Goal: Task Accomplishment & Management: Manage account settings

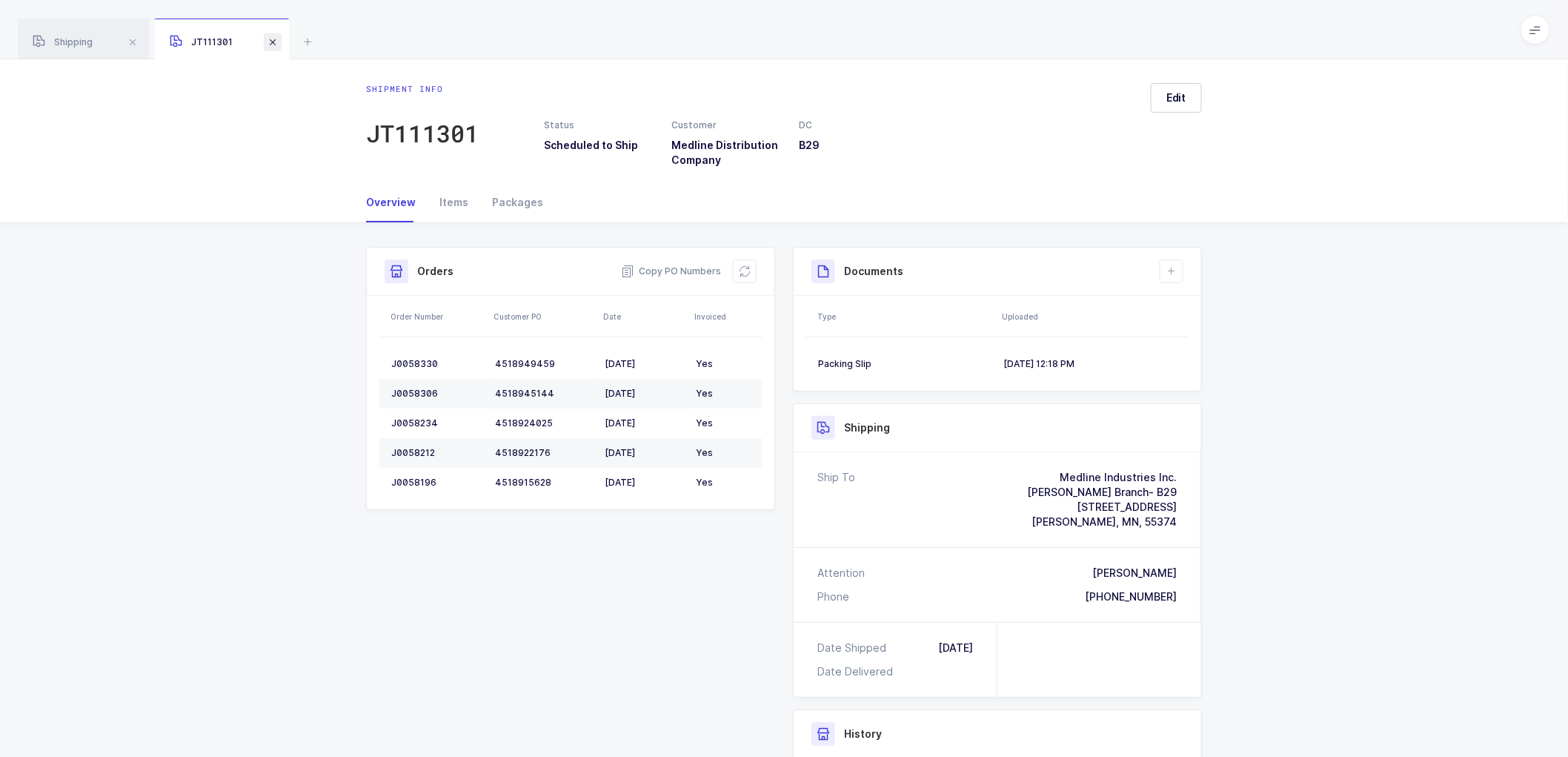
click at [269, 43] on span at bounding box center [272, 42] width 18 height 18
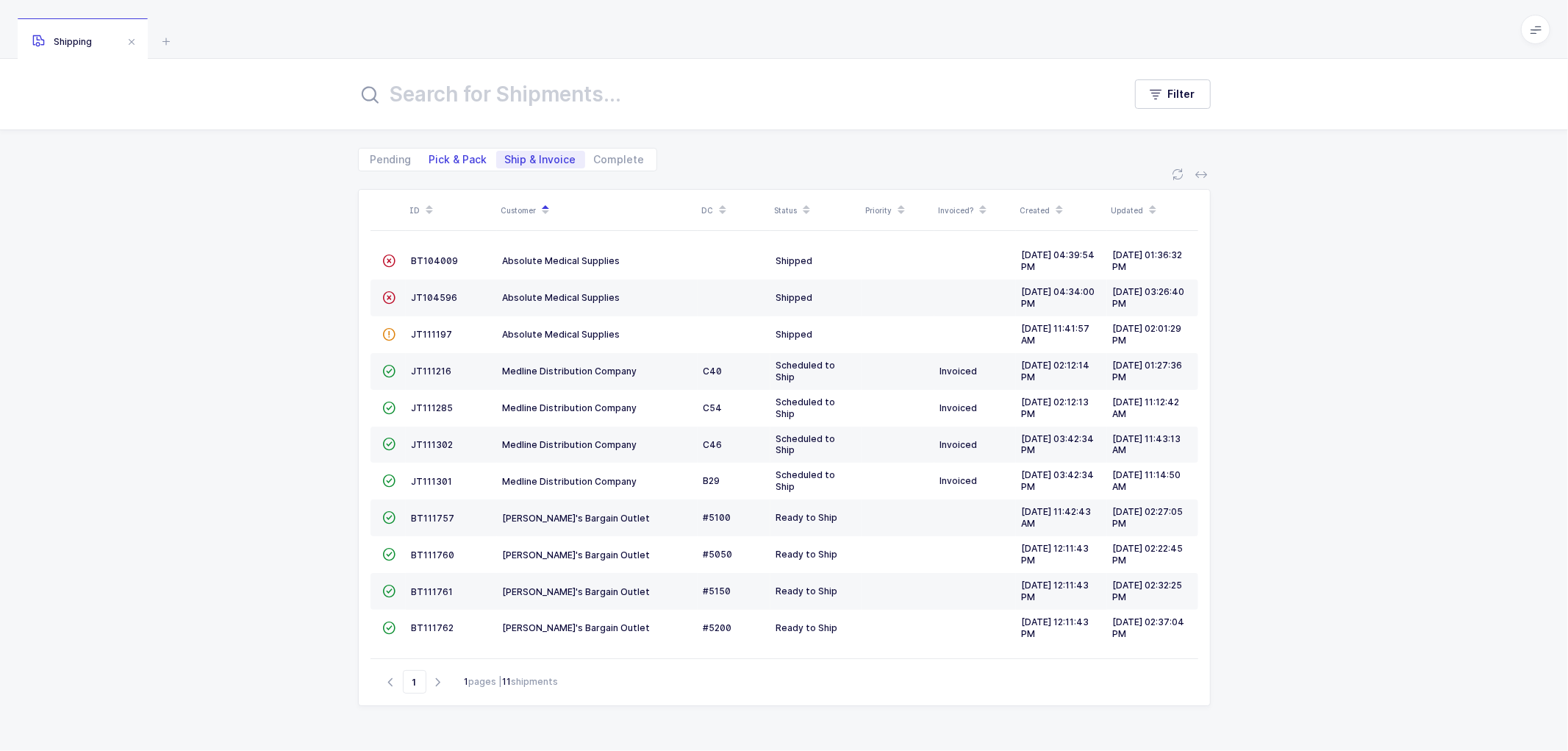
click at [447, 157] on span "Pick & Pack" at bounding box center [459, 160] width 58 height 10
click at [459, 155] on span "Pick & Pack" at bounding box center [459, 160] width 58 height 10
click at [430, 155] on input "Pick & Pack" at bounding box center [424, 155] width 9 height 9
radio input "true"
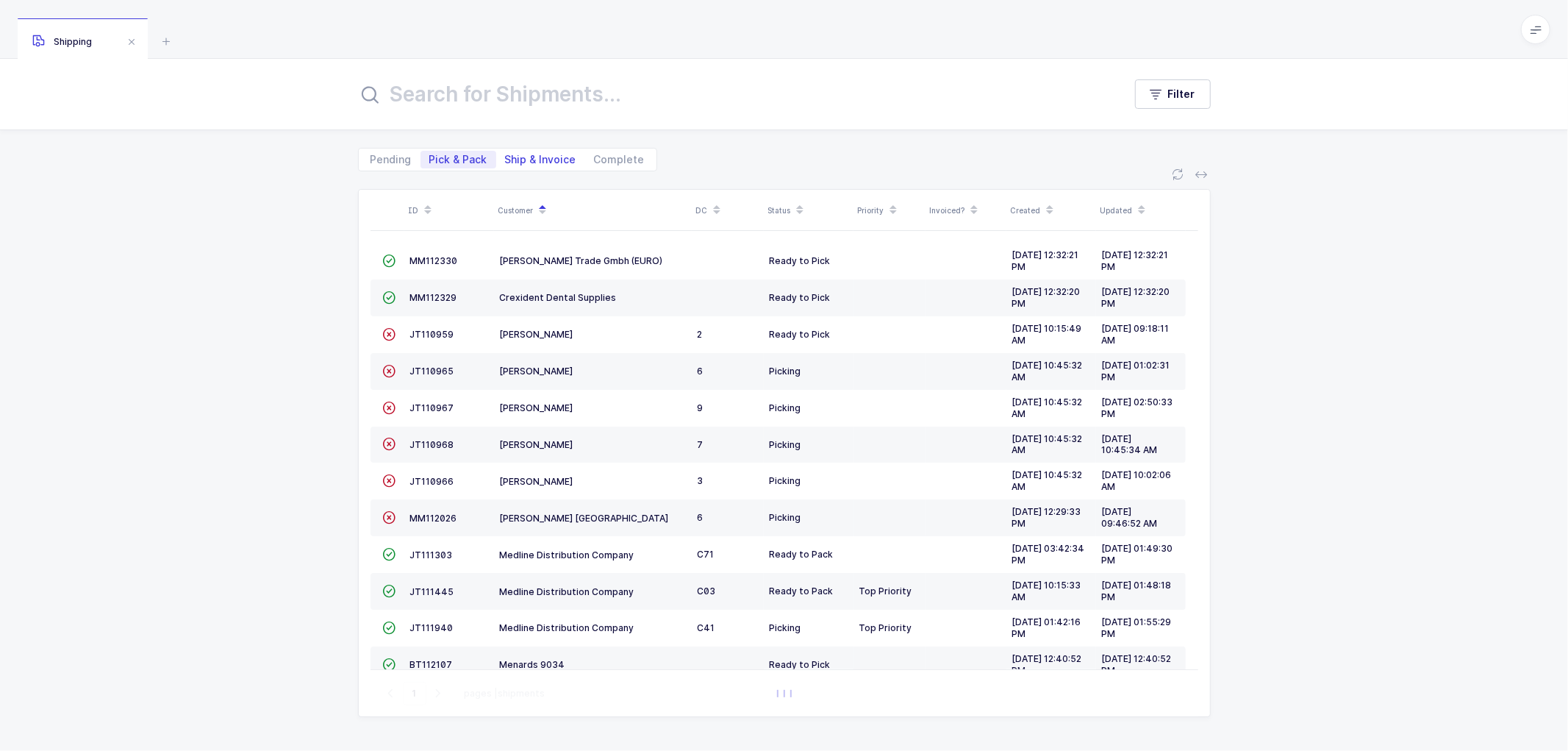
click at [534, 156] on span "Ship & Invoice" at bounding box center [540, 160] width 71 height 10
click at [506, 156] on input "Ship & Invoice" at bounding box center [500, 155] width 9 height 9
radio input "true"
radio input "false"
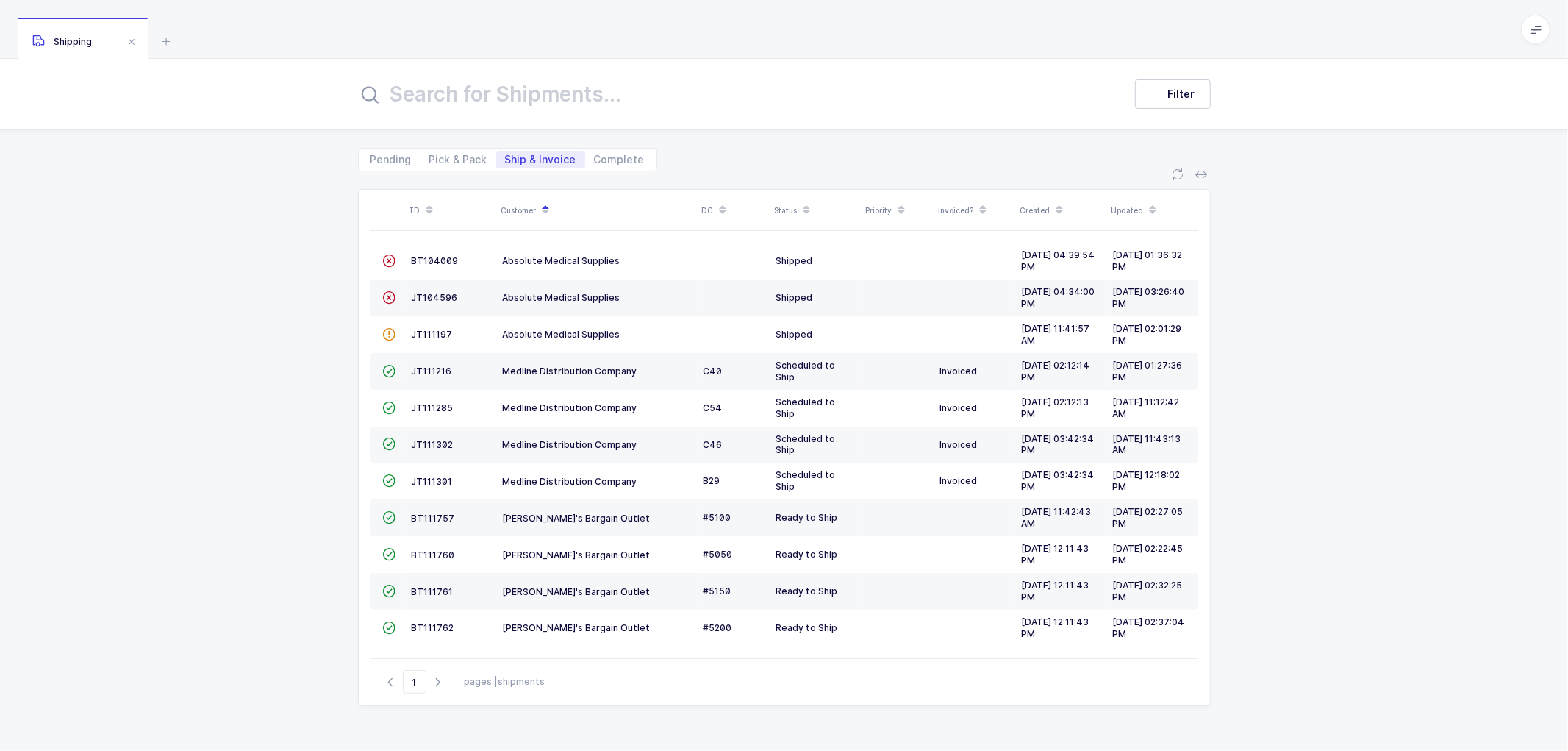
click at [1302, 415] on div "ID Customer DC Status Priority Invoiced? Created Updated  BT104009 Absolute Me…" at bounding box center [784, 461] width 1568 height 579
click at [432, 368] on span "JT111216" at bounding box center [431, 371] width 40 height 11
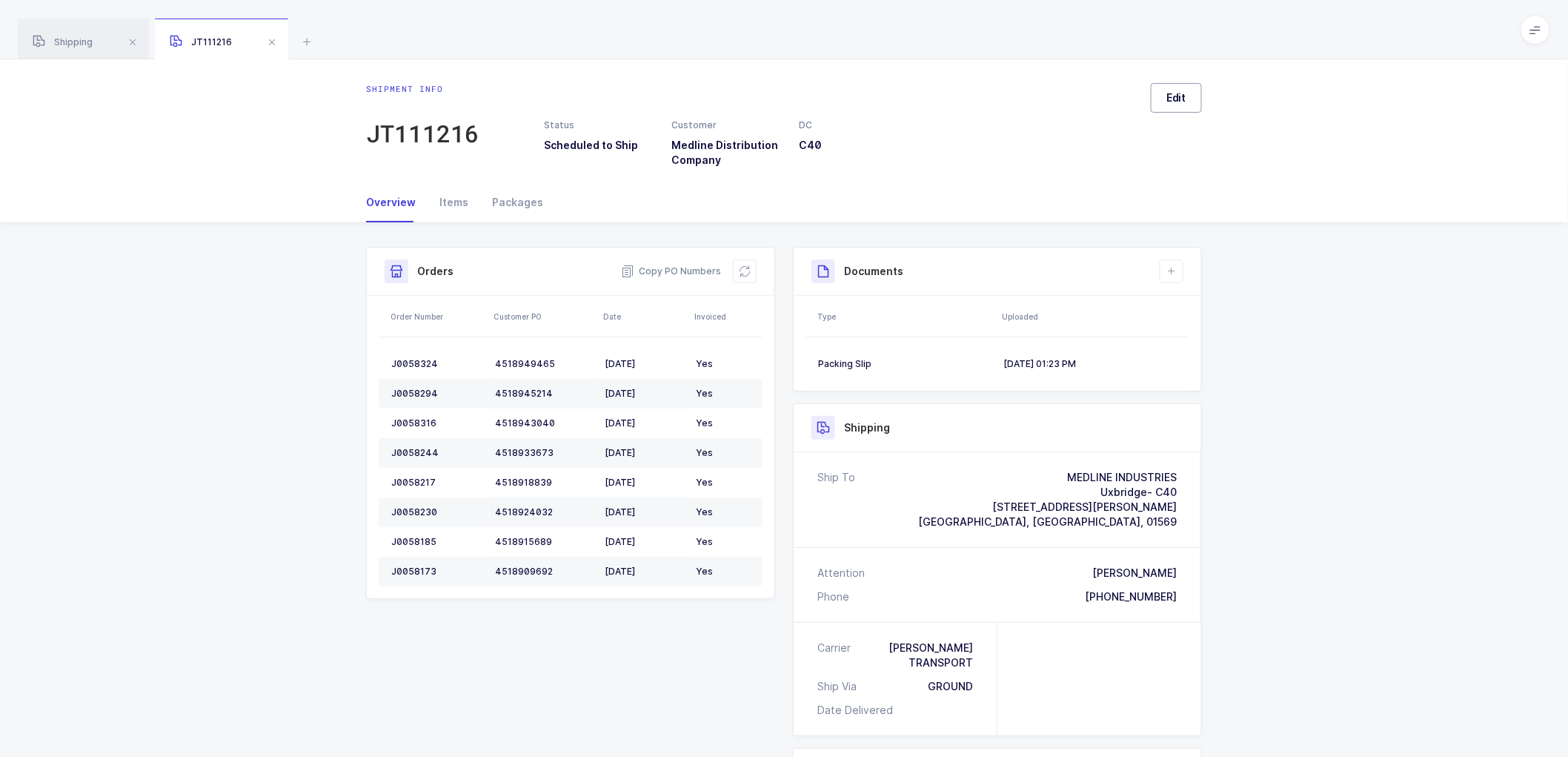
drag, startPoint x: 1172, startPoint y: 98, endPoint x: 1236, endPoint y: 140, distance: 76.6
click at [1172, 98] on span "Edit" at bounding box center [1176, 97] width 20 height 15
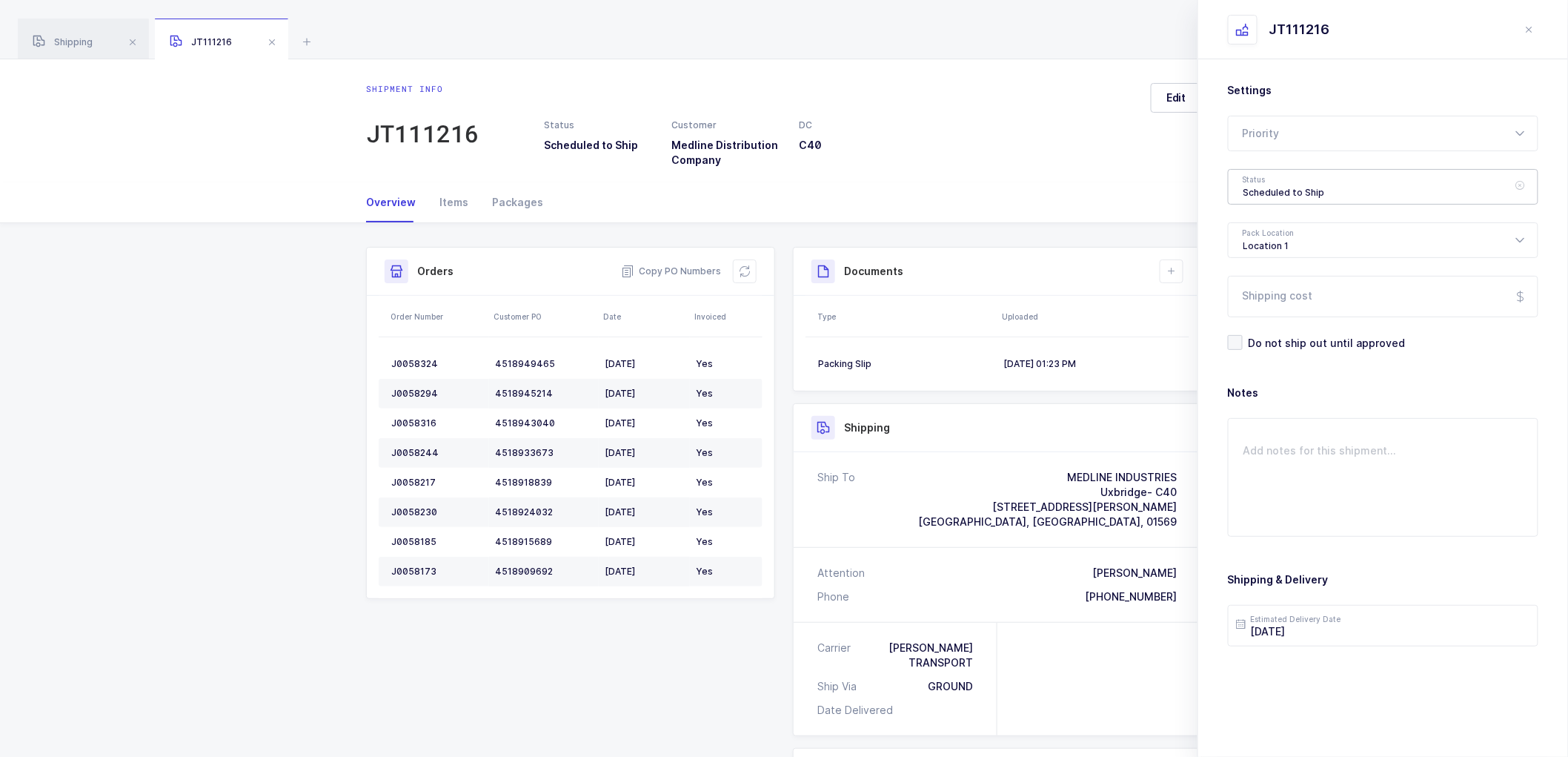
click at [1266, 178] on div "Scheduled to Ship" at bounding box center [1383, 186] width 311 height 35
click at [1263, 298] on span "Shipped" at bounding box center [1264, 301] width 42 height 13
type input "Shipped"
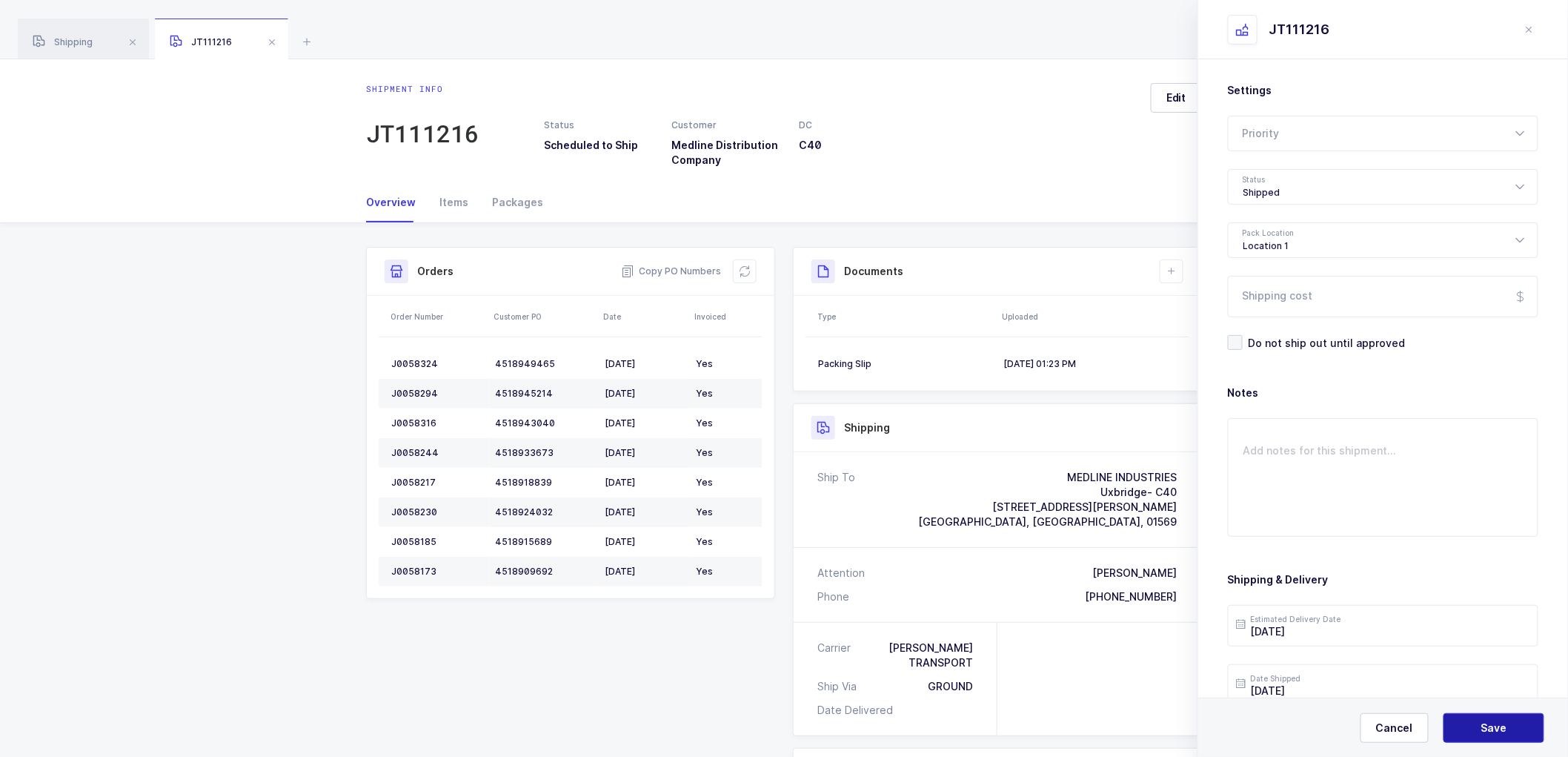
drag, startPoint x: 1488, startPoint y: 728, endPoint x: 1476, endPoint y: 700, distance: 30.5
click at [1488, 727] on span "Save" at bounding box center [1495, 728] width 26 height 15
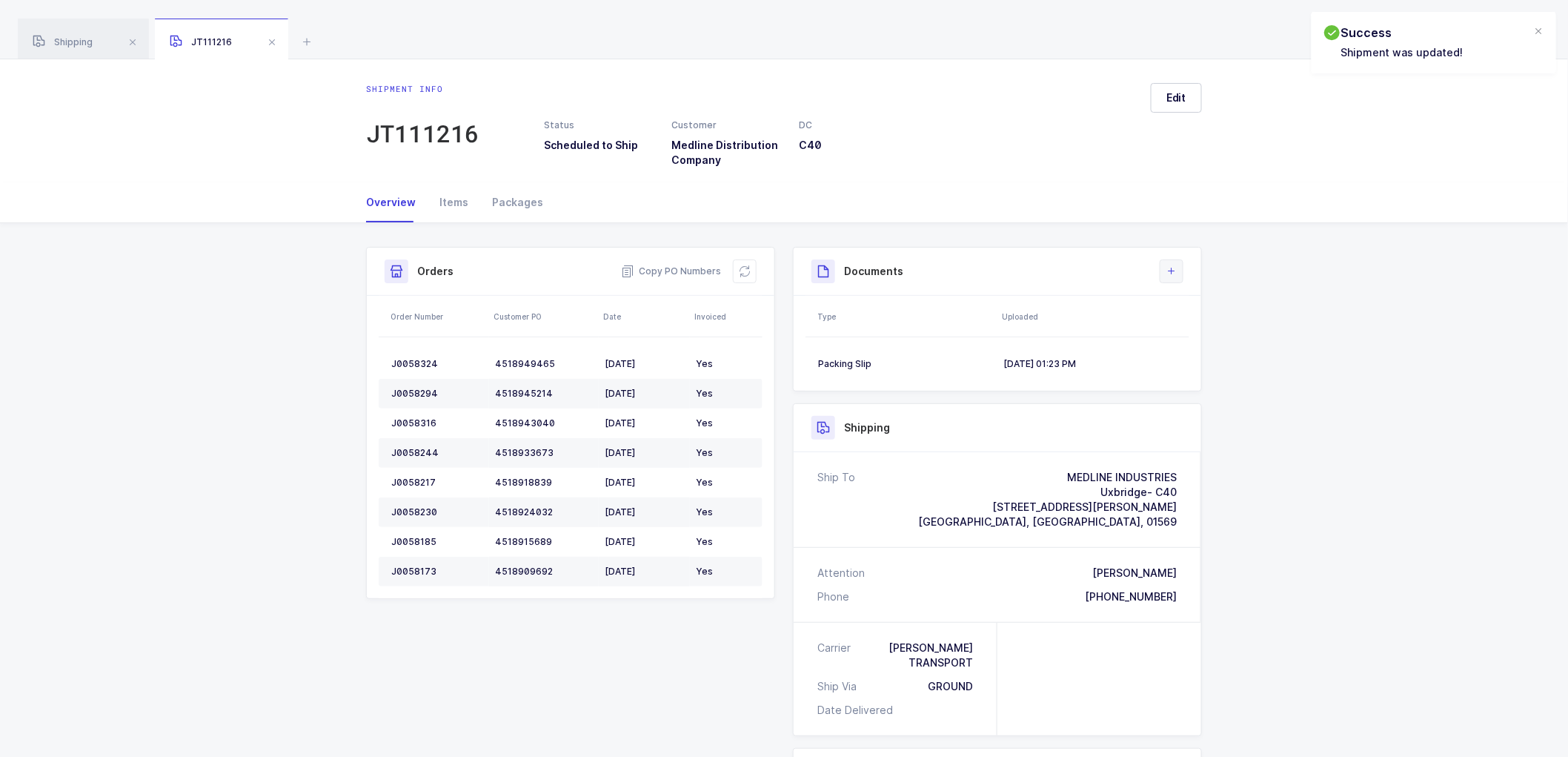
click at [1175, 268] on icon at bounding box center [1172, 271] width 12 height 12
click at [1211, 313] on li "Create Document" at bounding box center [1222, 313] width 110 height 24
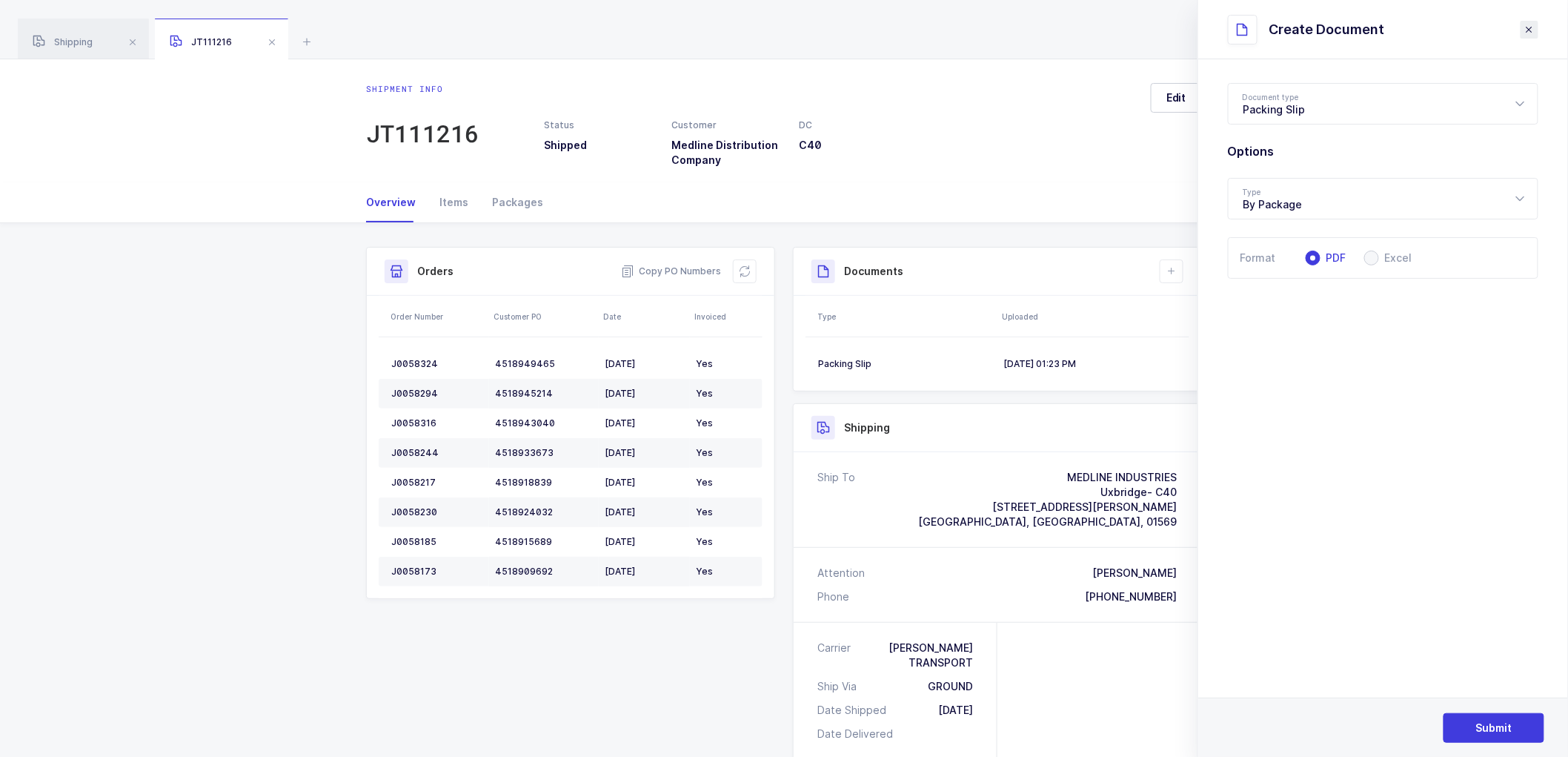
click at [1531, 28] on icon "close drawer" at bounding box center [1530, 30] width 12 height 12
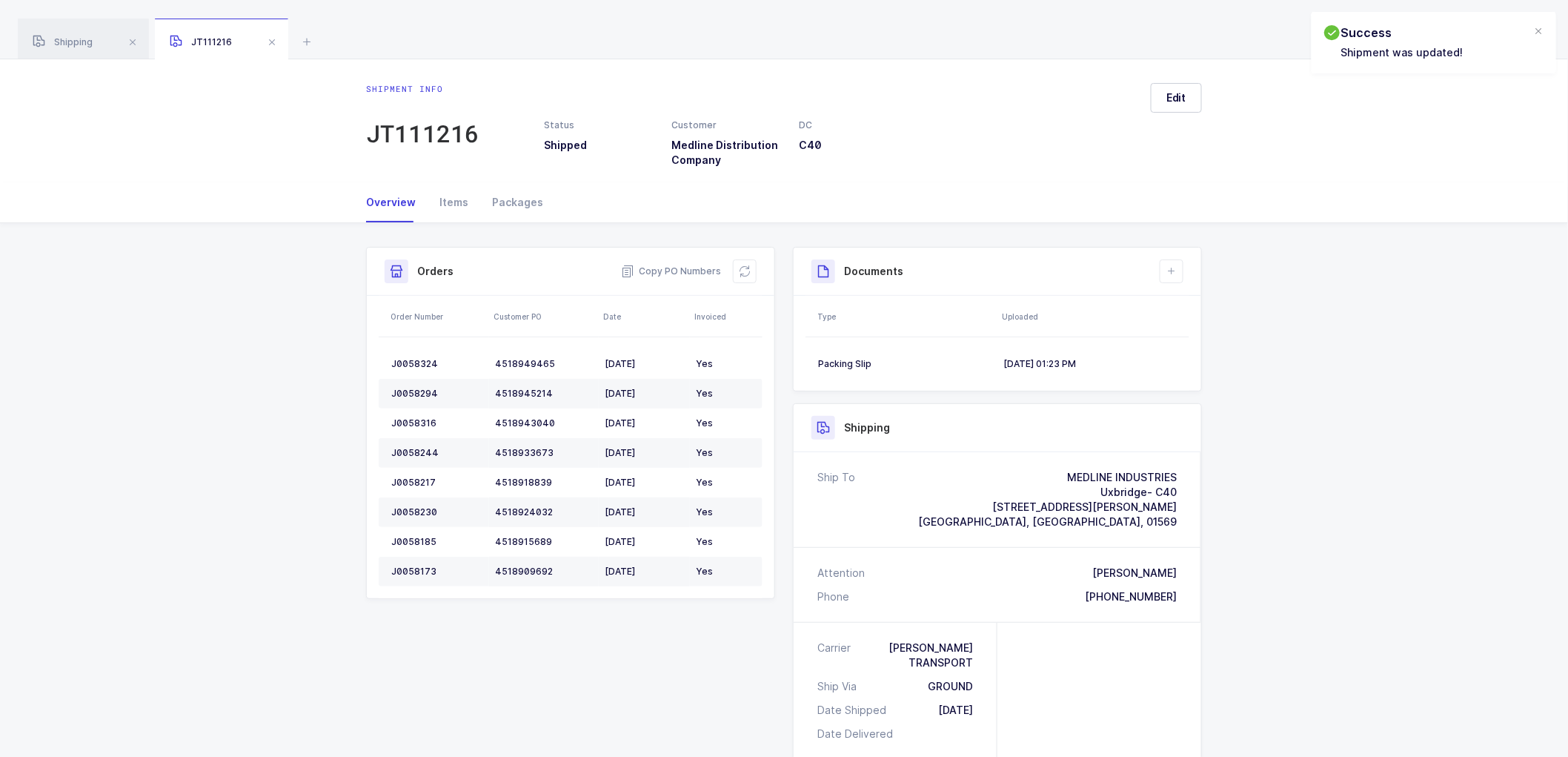
drag, startPoint x: 1180, startPoint y: 274, endPoint x: 1180, endPoint y: 330, distance: 56.0
click at [1180, 275] on button at bounding box center [1172, 271] width 24 height 24
drag, startPoint x: 1201, startPoint y: 334, endPoint x: 1218, endPoint y: 332, distance: 17.1
click at [1203, 337] on li "Upload Document" at bounding box center [1222, 338] width 110 height 24
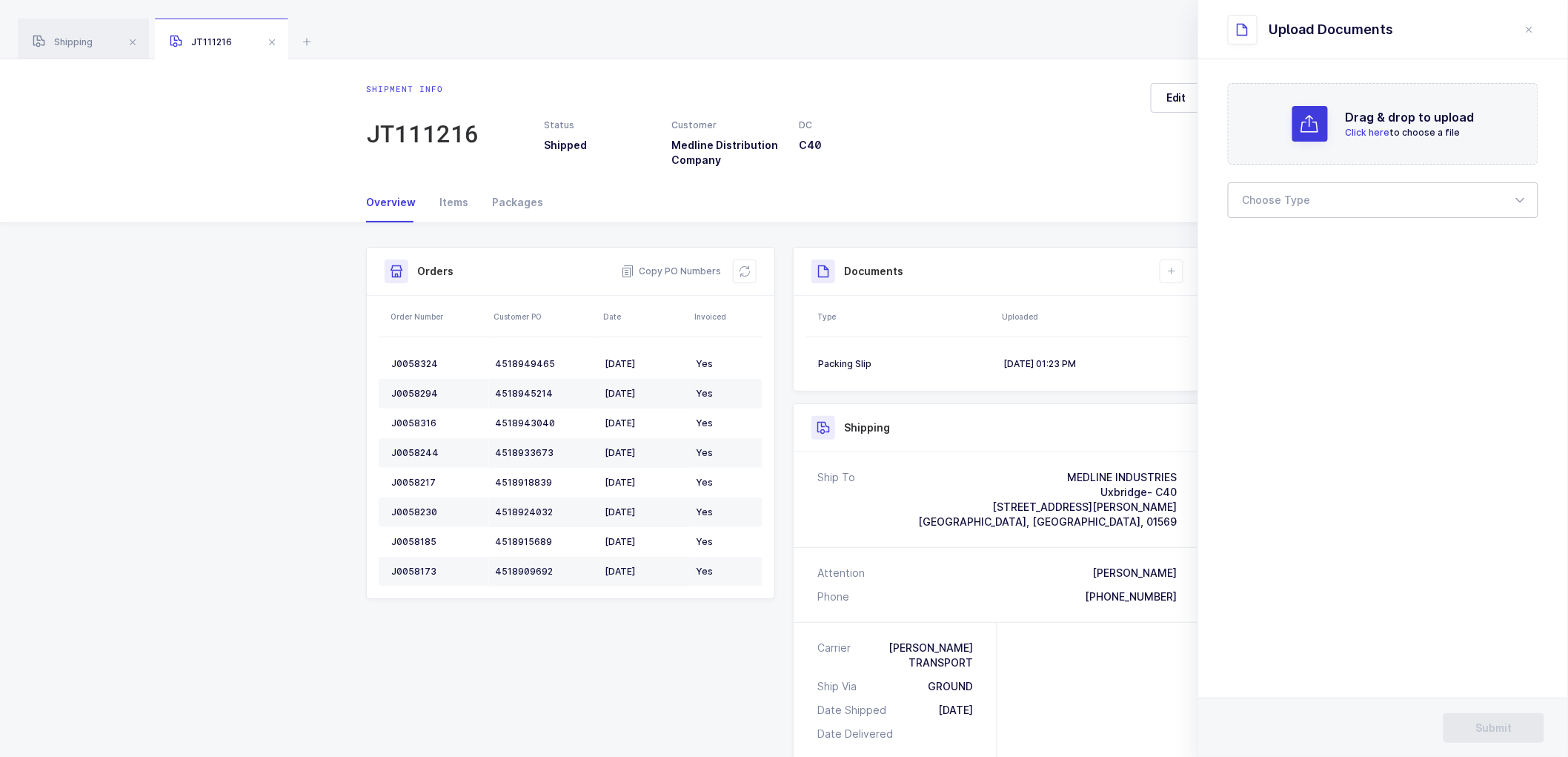
click at [1296, 205] on div at bounding box center [1383, 200] width 311 height 35
click at [1261, 246] on span "Bill of Lading" at bounding box center [1276, 246] width 66 height 13
type input "Bill of Lading"
click at [1492, 729] on span "Submit" at bounding box center [1495, 728] width 36 height 15
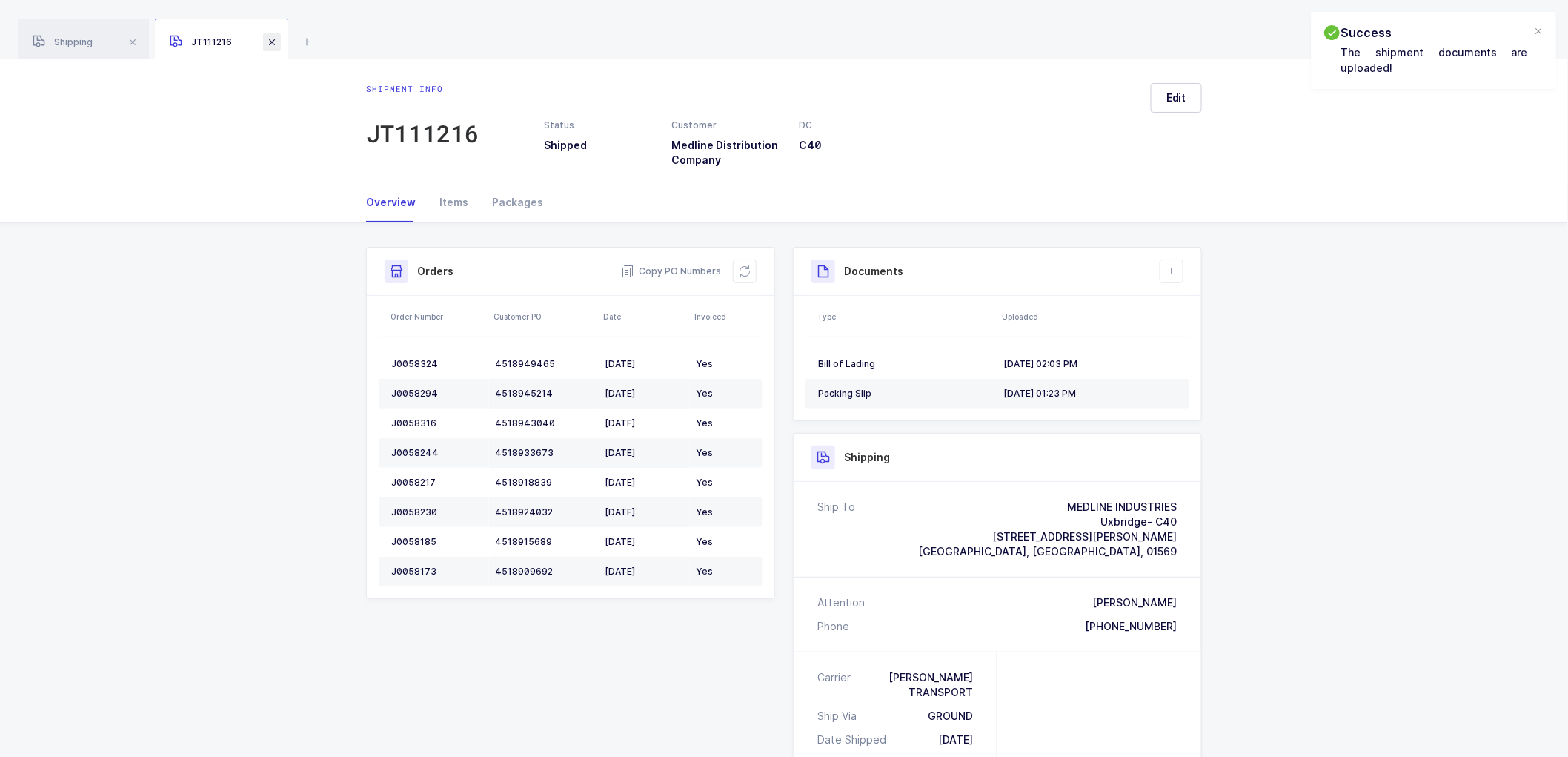
click at [272, 34] on span at bounding box center [272, 42] width 18 height 18
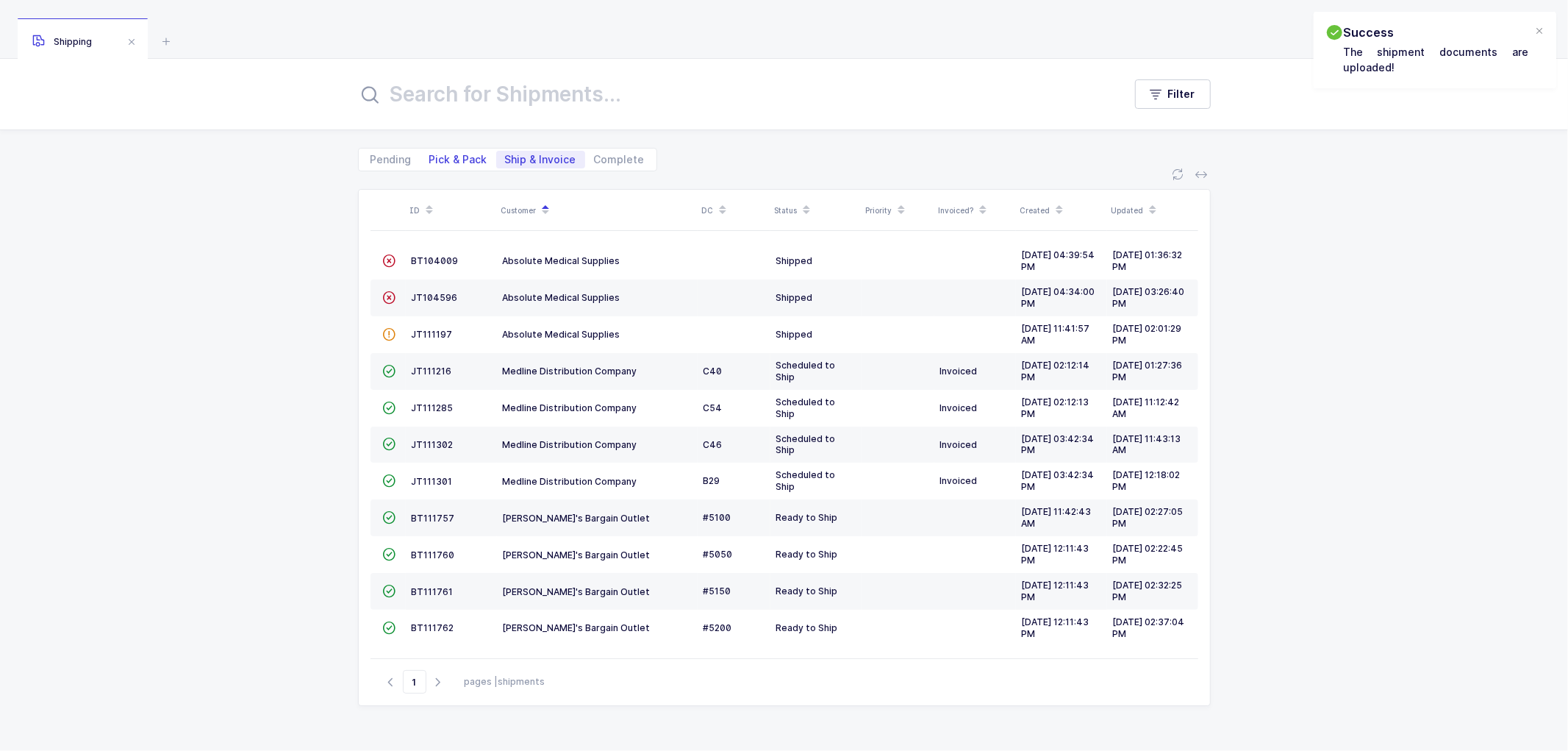
click at [453, 155] on span "Pick & Pack" at bounding box center [459, 160] width 58 height 10
click at [430, 152] on input "Pick & Pack" at bounding box center [424, 155] width 9 height 9
radio input "true"
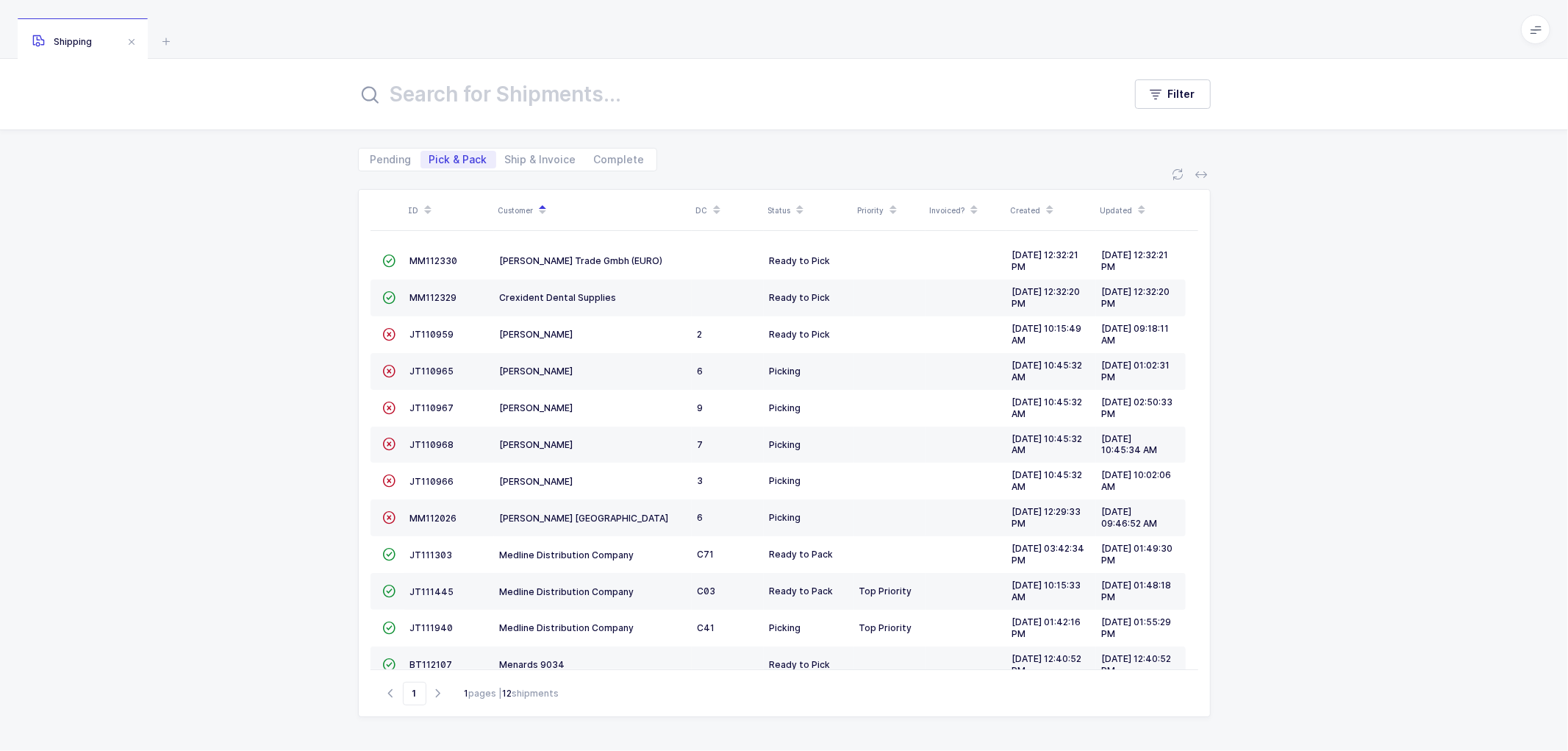
drag, startPoint x: 144, startPoint y: 234, endPoint x: 253, endPoint y: 220, distance: 109.9
click at [148, 234] on div "ID Customer DC Status Priority Invoiced? Created Updated  MM112330 [PERSON_NAM…" at bounding box center [784, 461] width 1568 height 579
click at [525, 150] on span "Ship & Invoice" at bounding box center [541, 159] width 89 height 18
click at [506, 150] on input "Ship & Invoice" at bounding box center [500, 155] width 9 height 9
radio input "true"
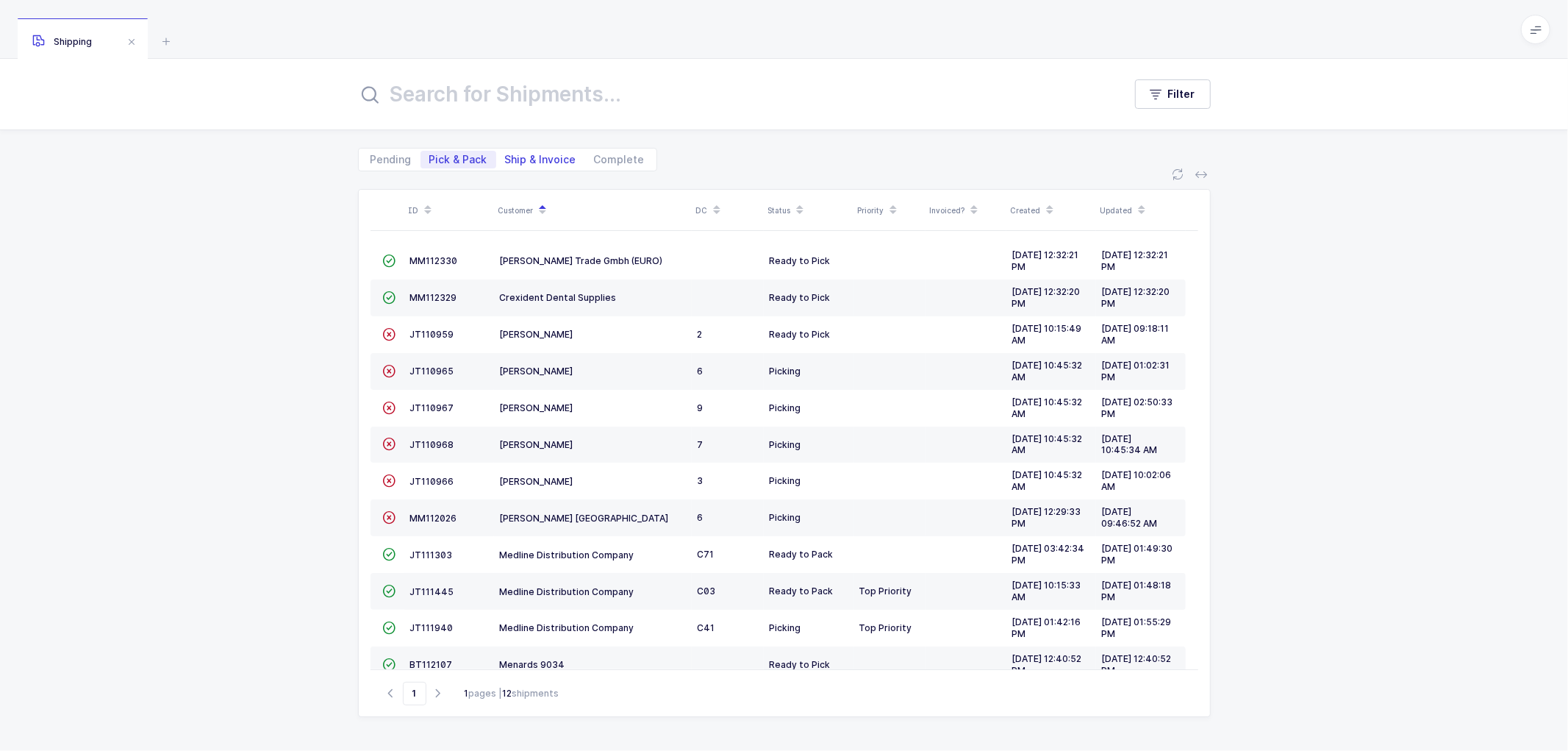
radio input "false"
